Goal: Navigation & Orientation: Understand site structure

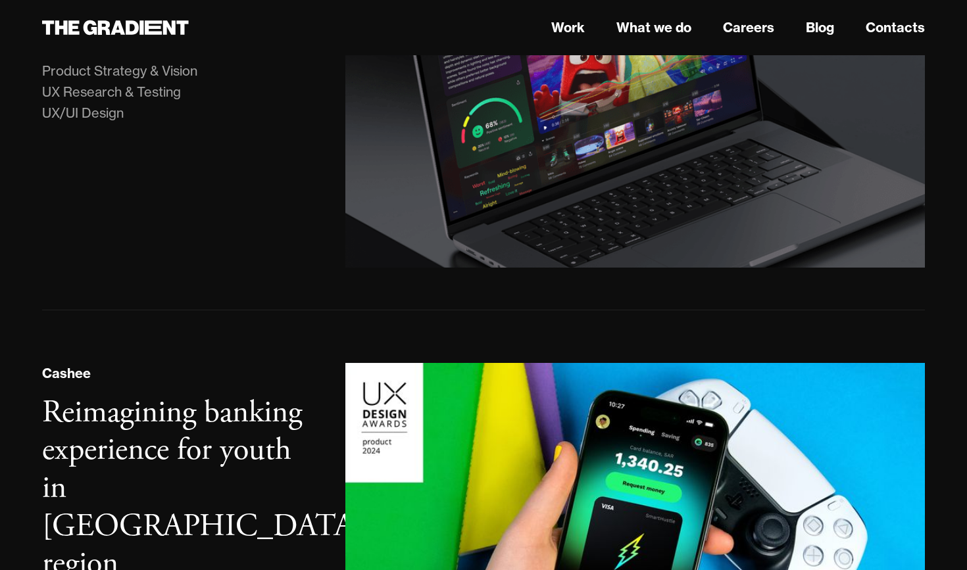
scroll to position [296, 0]
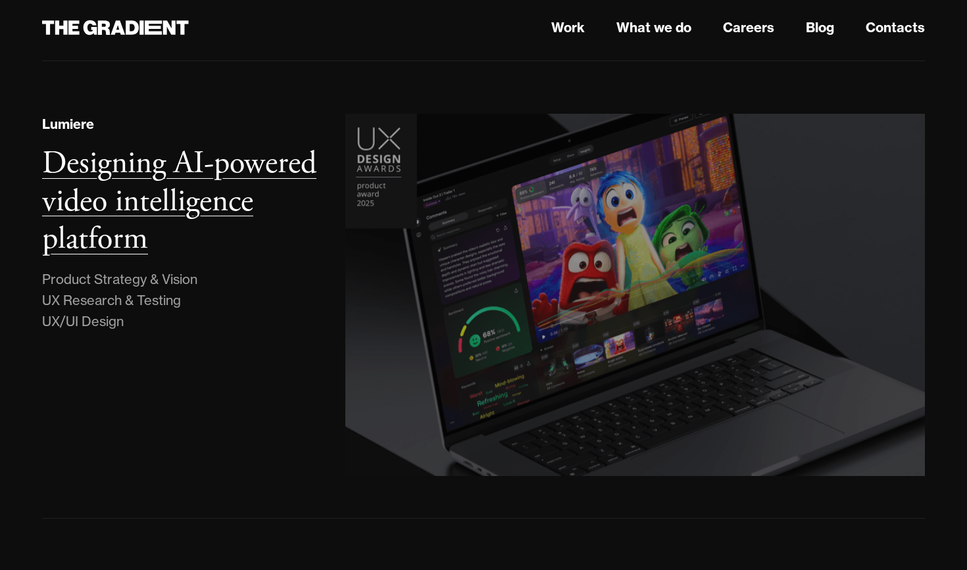
click at [244, 258] on div "Lumiere Designing AI-powered video intelligence platform Product Strategy & Vis…" at bounding box center [180, 295] width 303 height 363
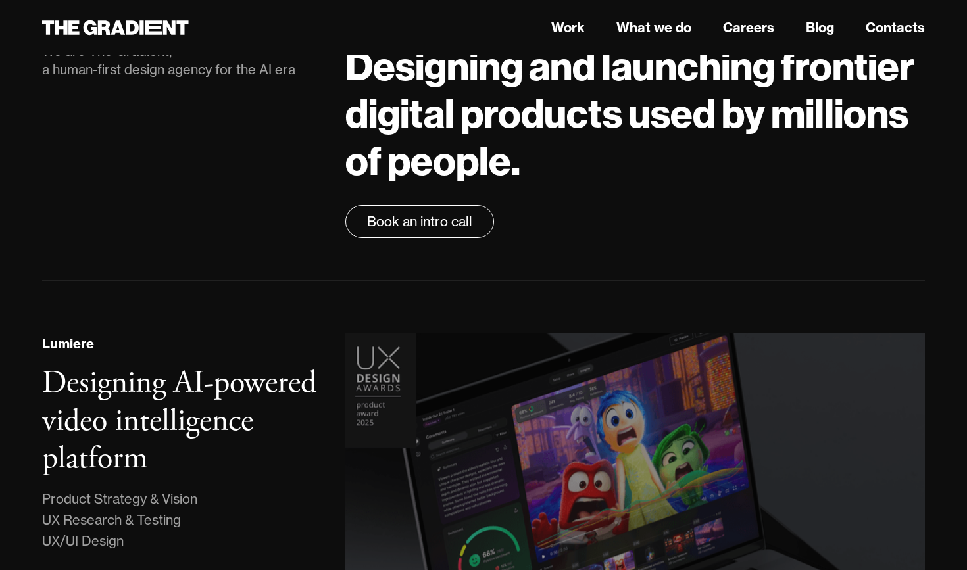
scroll to position [0, 0]
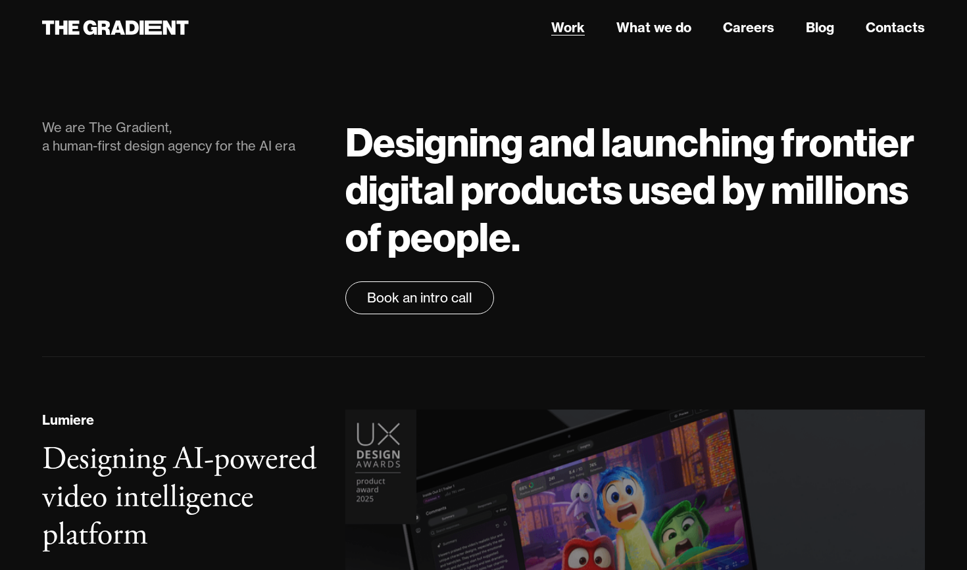
click at [576, 23] on link "Work" at bounding box center [568, 28] width 34 height 20
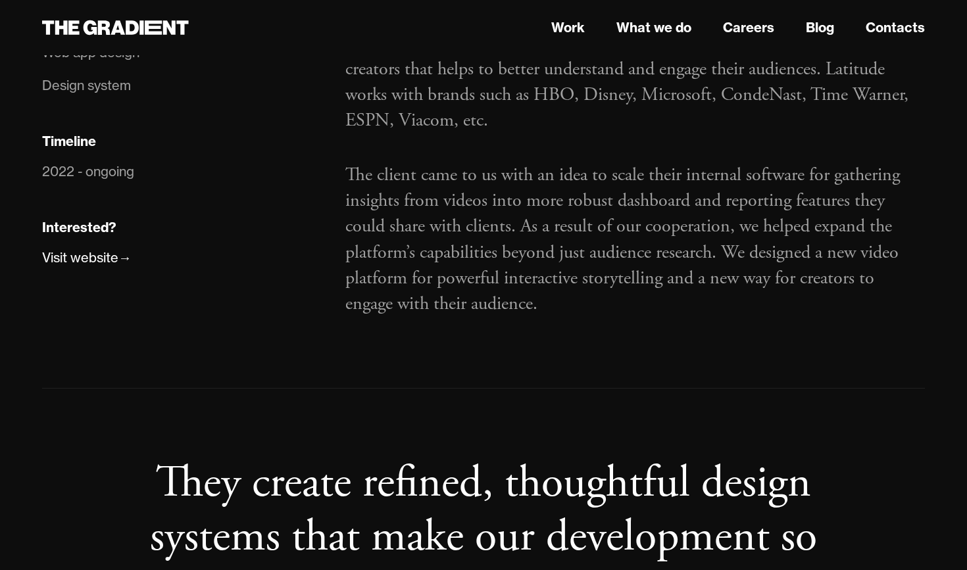
scroll to position [752, 0]
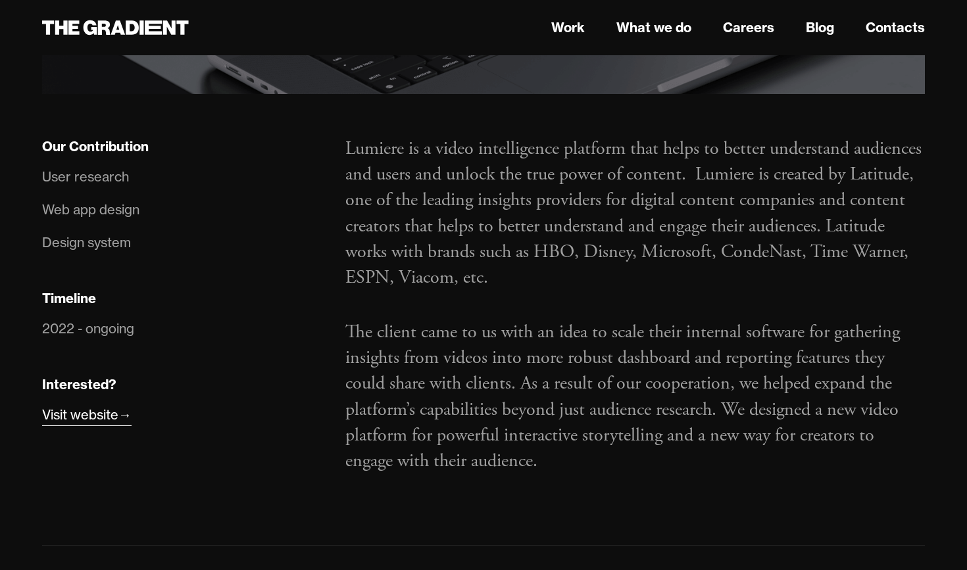
click at [77, 422] on div "Visit website" at bounding box center [80, 415] width 76 height 21
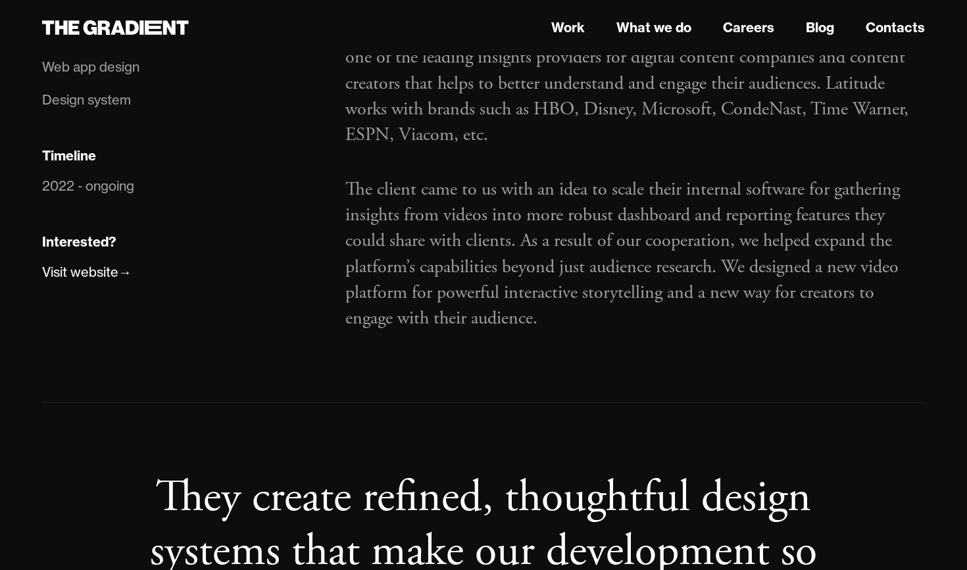
scroll to position [1280, 0]
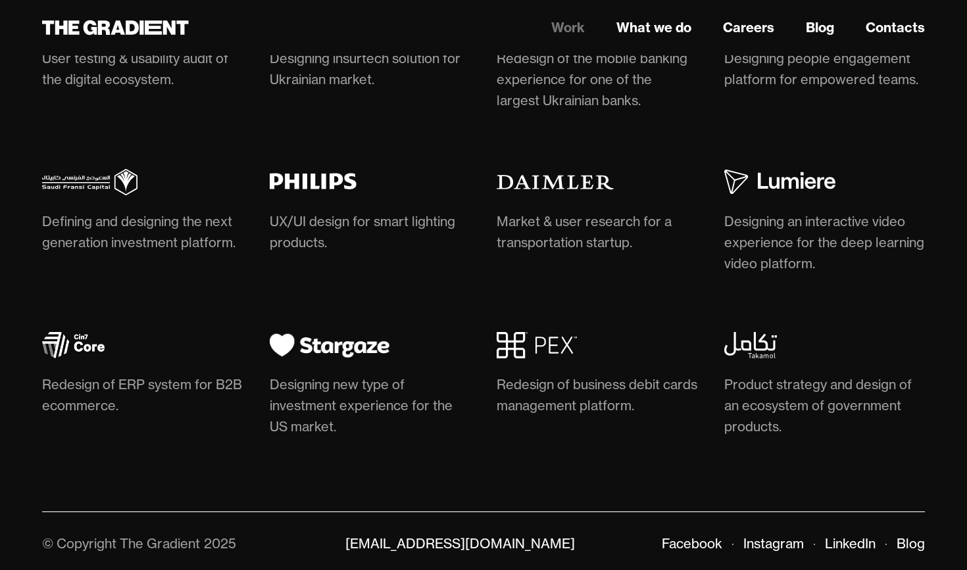
scroll to position [3842, 0]
click at [668, 28] on link "What we do" at bounding box center [653, 28] width 75 height 20
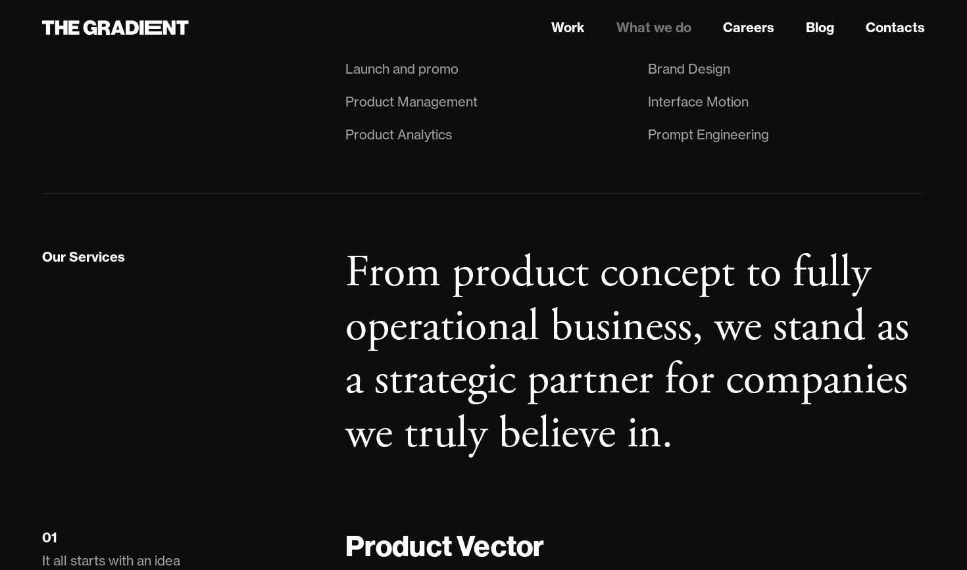
scroll to position [1273, 0]
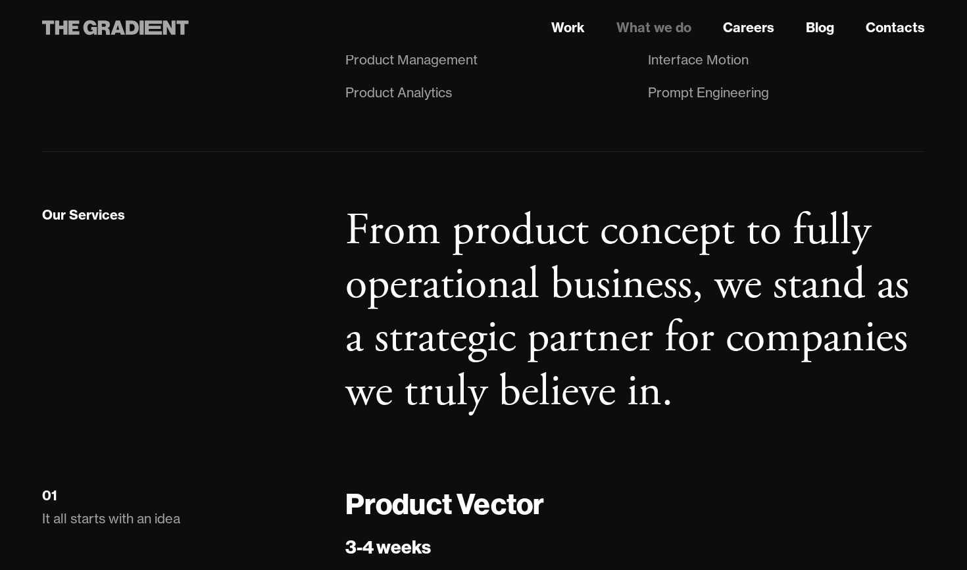
click at [176, 25] on icon at bounding box center [115, 28] width 147 height 24
